Goal: Task Accomplishment & Management: Manage account settings

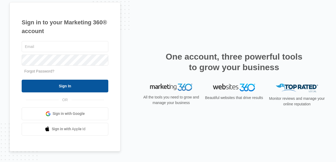
type input "[EMAIL_ADDRESS][DOMAIN_NAME]"
click at [48, 85] on input "Sign In" at bounding box center [65, 86] width 87 height 13
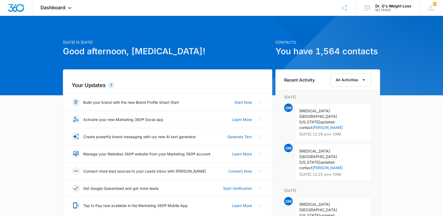
click at [347, 45] on h1 "You have 1,564 contacts" at bounding box center [327, 51] width 105 height 13
click at [68, 7] on icon at bounding box center [70, 9] width 6 height 6
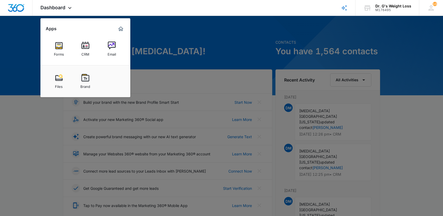
click at [79, 48] on link "CRM" at bounding box center [85, 49] width 20 height 20
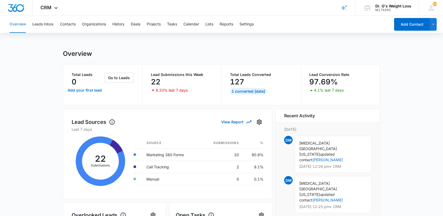
click at [82, 74] on p "Total Leads" at bounding box center [87, 75] width 31 height 4
click at [237, 81] on p "127" at bounding box center [237, 81] width 14 height 8
click at [85, 72] on div "Total Leads 0 Add your first lead Go to Leads" at bounding box center [102, 84] width 79 height 41
click at [181, 98] on div "Lead Submissions this Week 22 8.33% last 7 days" at bounding box center [182, 84] width 79 height 41
click at [69, 22] on button "Contacts" at bounding box center [68, 24] width 16 height 17
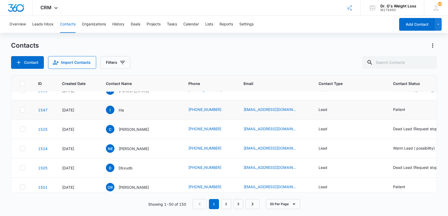
scroll to position [458, 0]
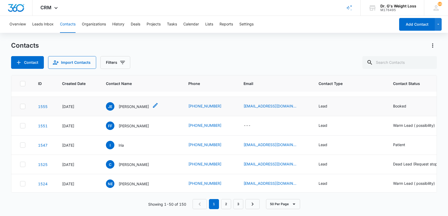
click at [127, 107] on p "[PERSON_NAME]" at bounding box center [134, 107] width 30 height 6
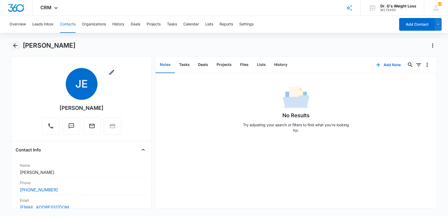
click at [15, 43] on icon "Back" at bounding box center [15, 45] width 6 height 6
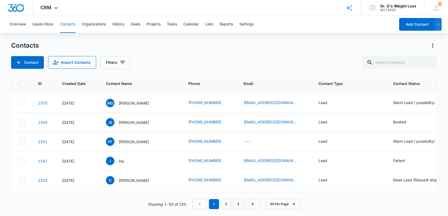
scroll to position [458, 0]
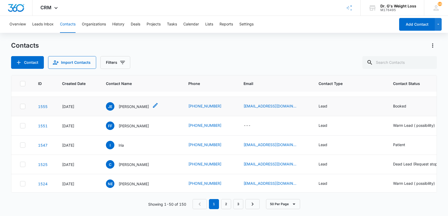
click at [124, 107] on p "[PERSON_NAME]" at bounding box center [134, 107] width 30 height 6
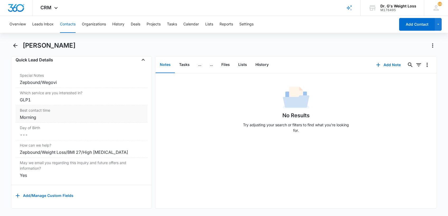
scroll to position [463, 0]
